Goal: Information Seeking & Learning: Find contact information

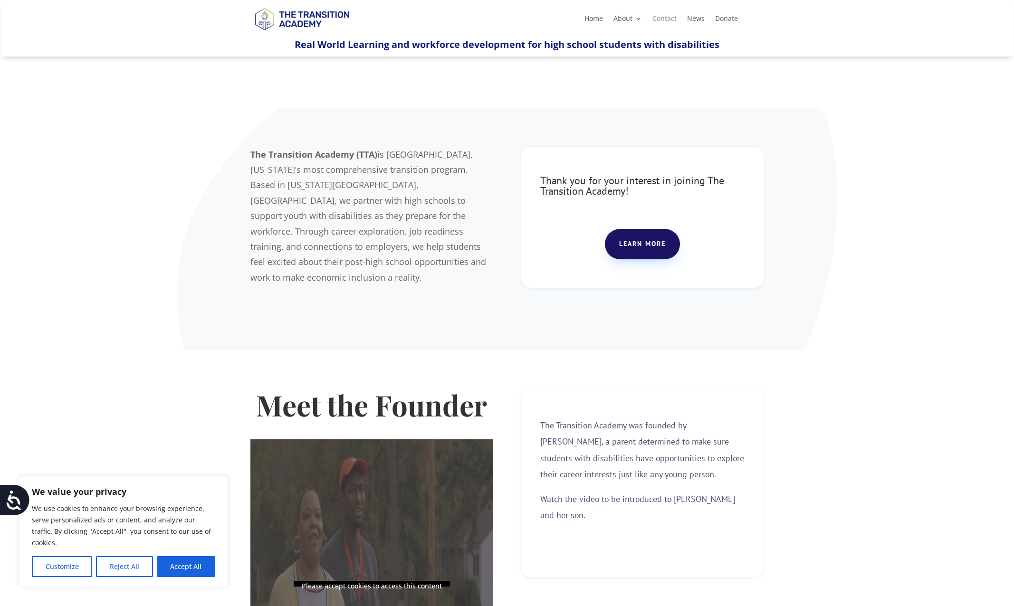
click at [661, 19] on link "Contact" at bounding box center [664, 20] width 24 height 10
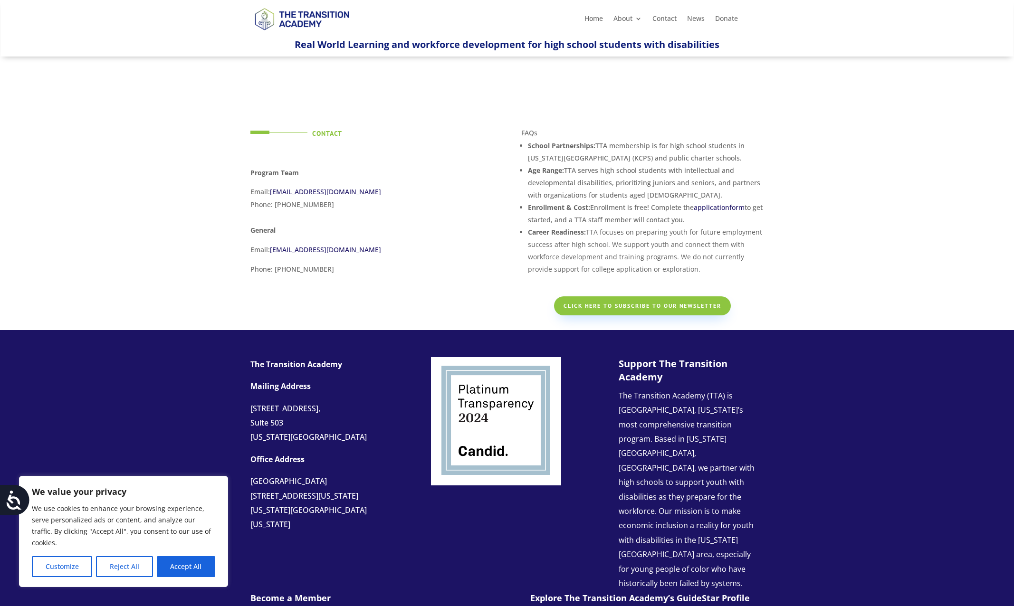
drag, startPoint x: 395, startPoint y: 192, endPoint x: 271, endPoint y: 192, distance: 123.5
click at [271, 192] on p "Email: [EMAIL_ADDRESS][DOMAIN_NAME] Phone: [PHONE_NUMBER]" at bounding box center [371, 202] width 242 height 32
copy link "[EMAIL_ADDRESS][DOMAIN_NAME]"
click at [228, 208] on div "Contact Program Team Email: [EMAIL_ADDRESS][DOMAIN_NAME] Phone: [PHONE_NUMBER] …" at bounding box center [507, 193] width 1014 height 273
drag, startPoint x: 374, startPoint y: 252, endPoint x: 272, endPoint y: 251, distance: 102.6
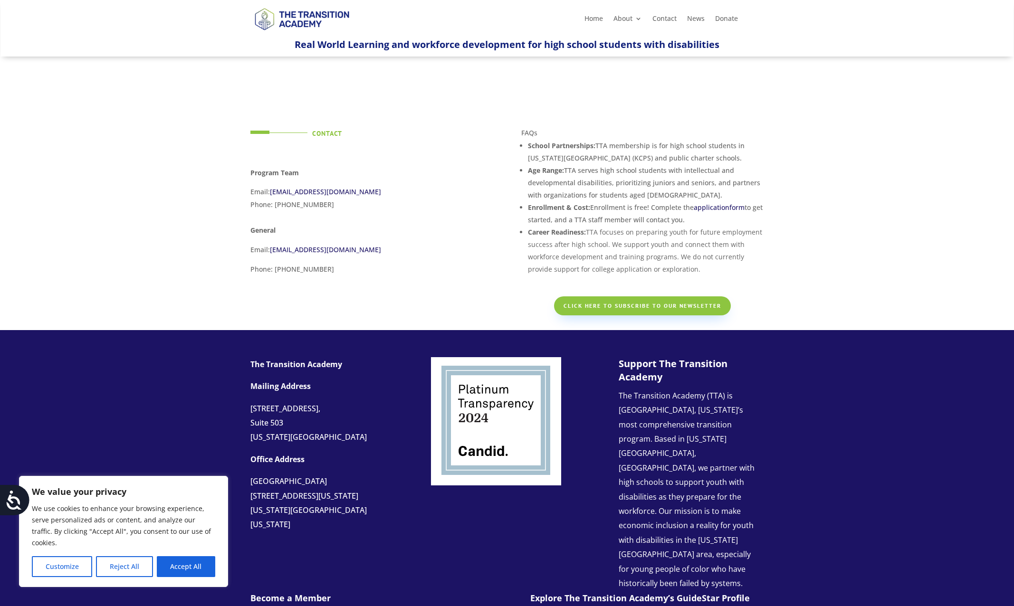
click at [272, 251] on p "Email: [EMAIL_ADDRESS][DOMAIN_NAME]" at bounding box center [371, 253] width 242 height 19
copy link "[EMAIL_ADDRESS][DOMAIN_NAME]"
drag, startPoint x: 401, startPoint y: 188, endPoint x: 272, endPoint y: 194, distance: 128.9
click at [272, 194] on p "Email: [EMAIL_ADDRESS][DOMAIN_NAME] Phone: [PHONE_NUMBER]" at bounding box center [371, 202] width 242 height 32
copy link "[EMAIL_ADDRESS][DOMAIN_NAME]"
